Goal: Task Accomplishment & Management: Use online tool/utility

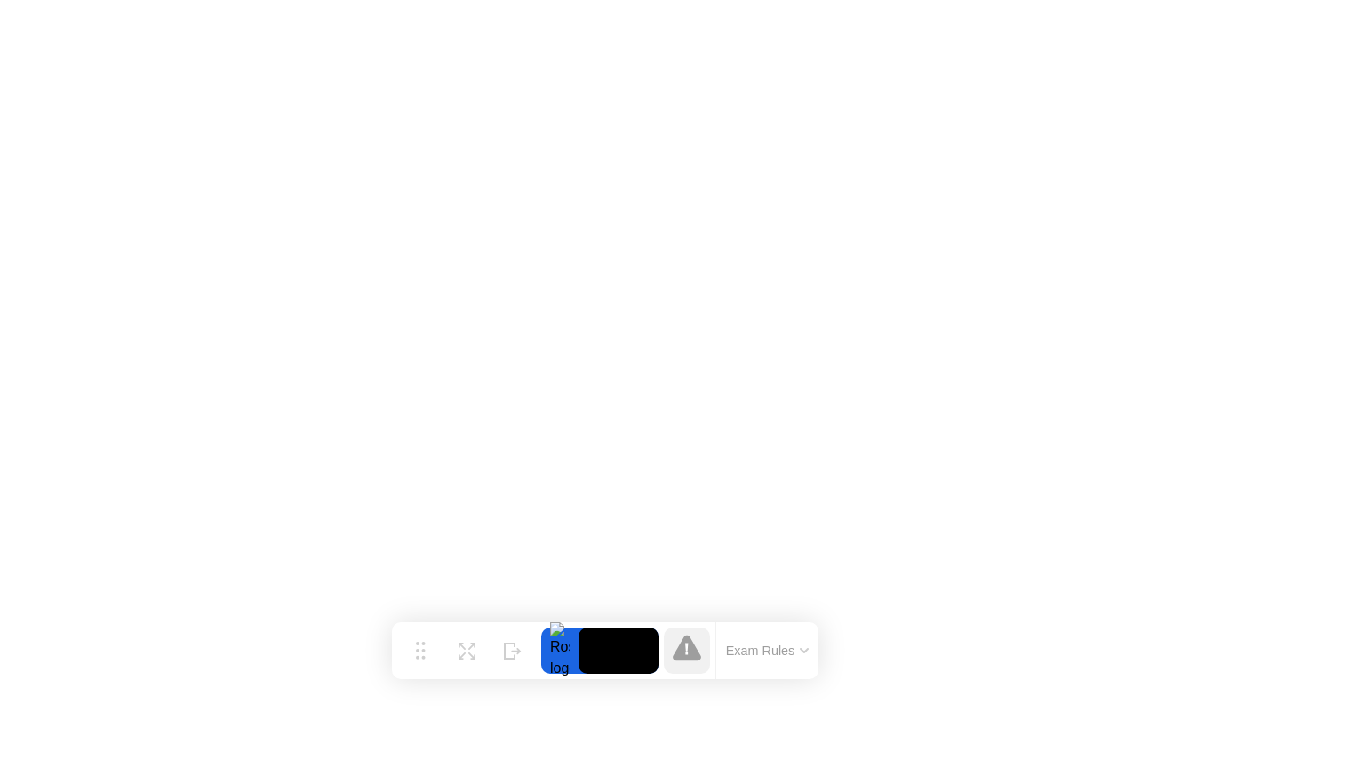
click at [786, 652] on button "Exam Rules" at bounding box center [768, 651] width 94 height 16
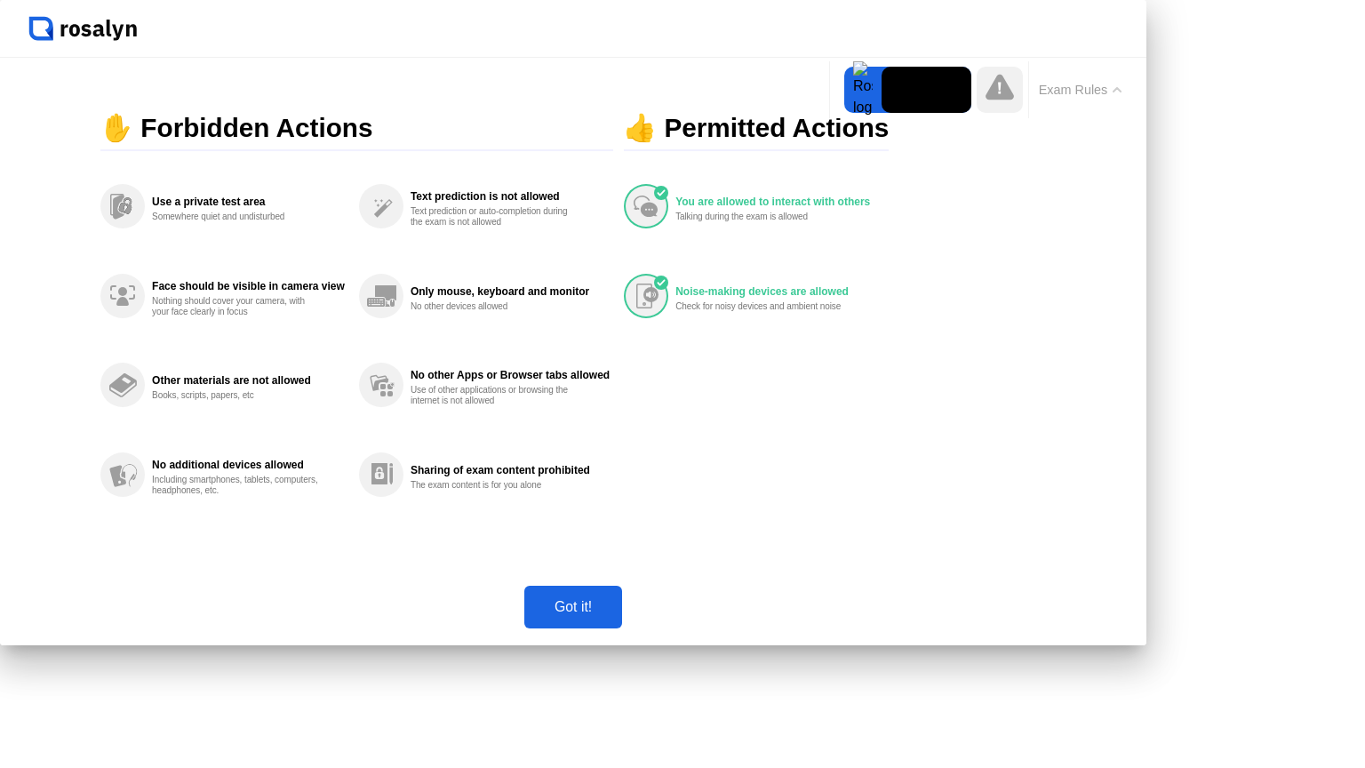
click at [622, 628] on button "Got it!" at bounding box center [573, 607] width 98 height 43
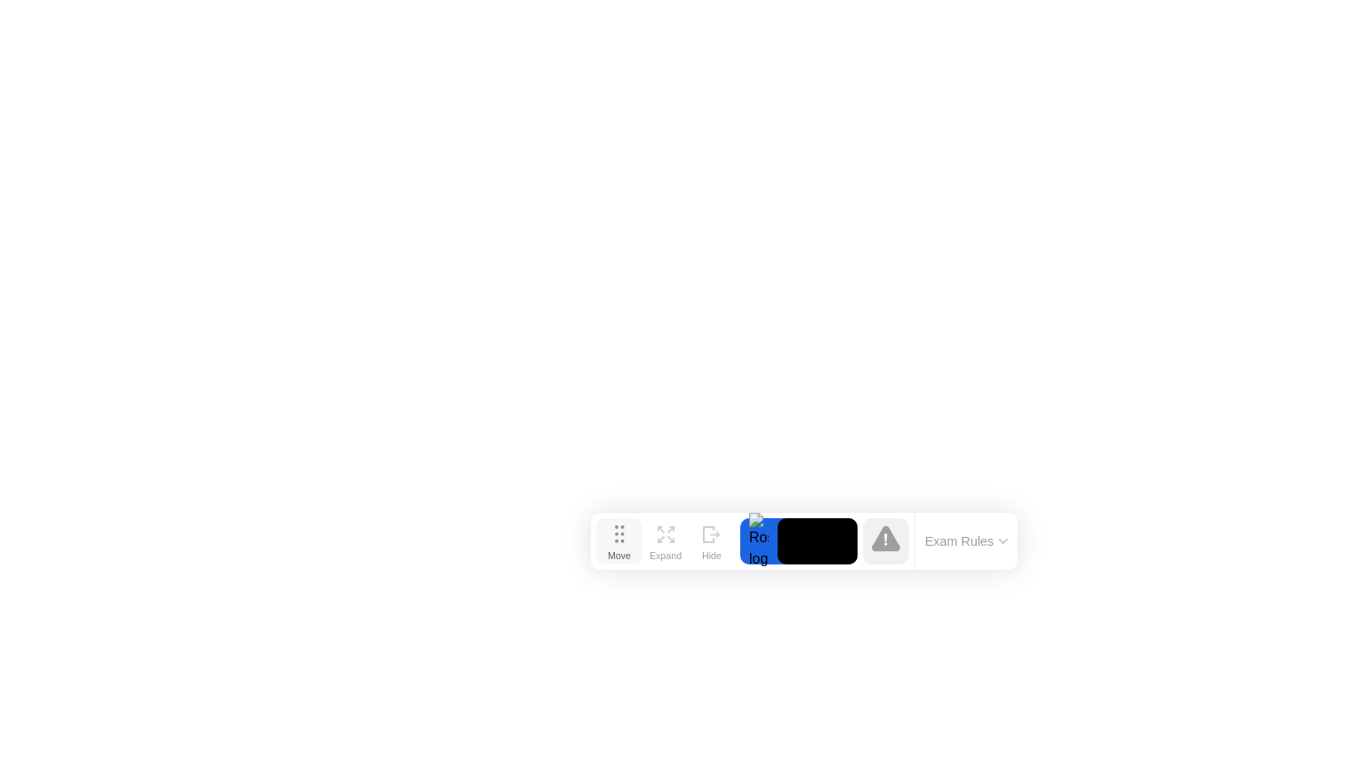
drag, startPoint x: 409, startPoint y: 652, endPoint x: 595, endPoint y: 538, distance: 218.3
click at [608, 550] on div "Move" at bounding box center [619, 555] width 23 height 11
click at [869, 539] on icon at bounding box center [872, 533] width 28 height 26
click at [746, 532] on div at bounding box center [745, 536] width 37 height 46
click at [775, 535] on video at bounding box center [804, 536] width 80 height 46
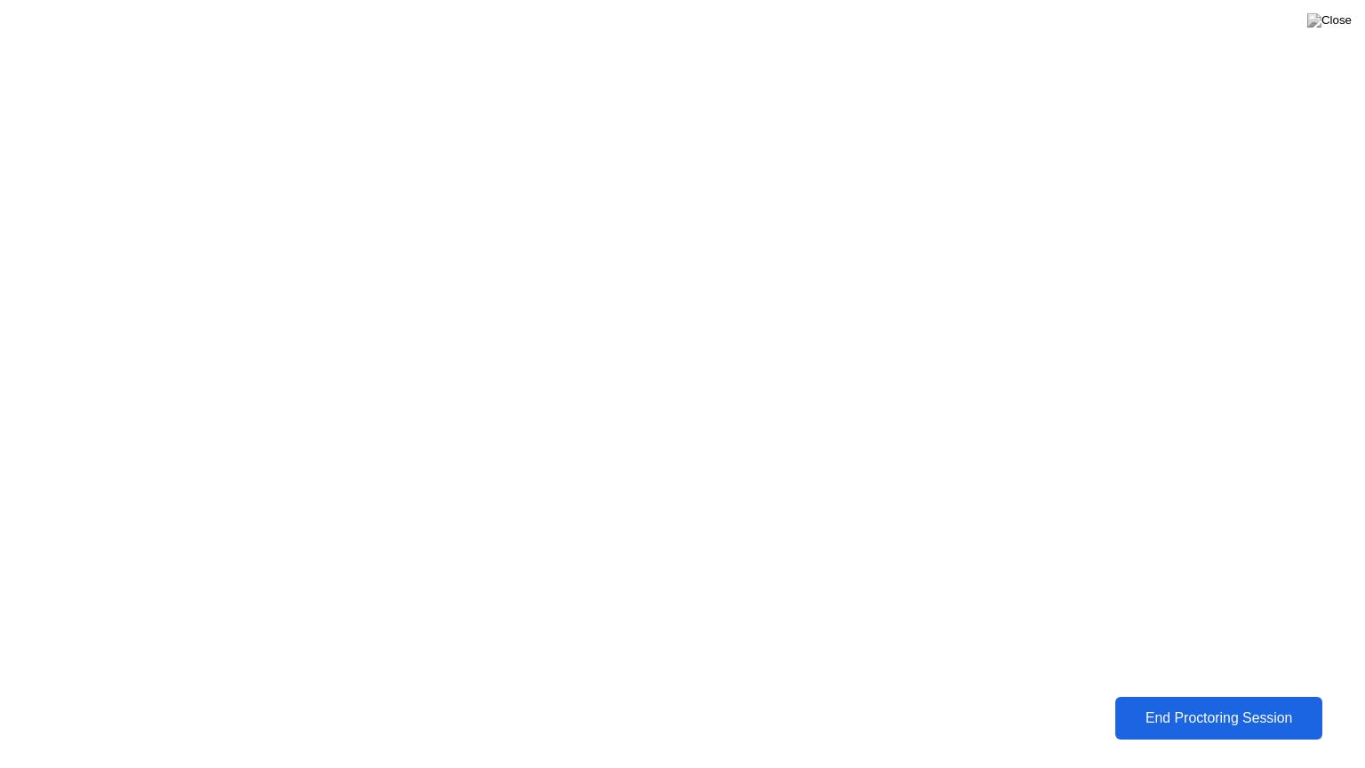
click at [1187, 716] on div "End Proctoring Session" at bounding box center [1218, 718] width 199 height 16
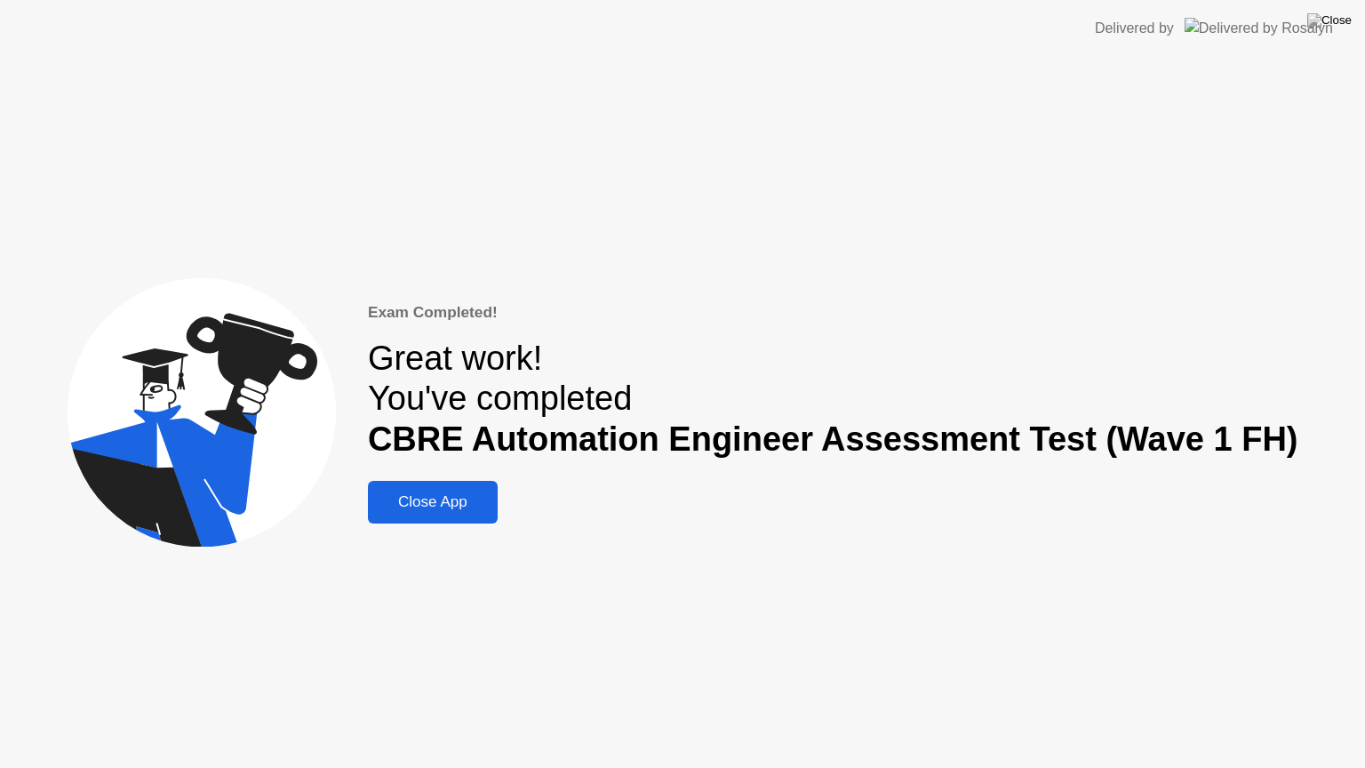
click at [466, 508] on div "Close App" at bounding box center [432, 502] width 119 height 18
